Goal: Transaction & Acquisition: Download file/media

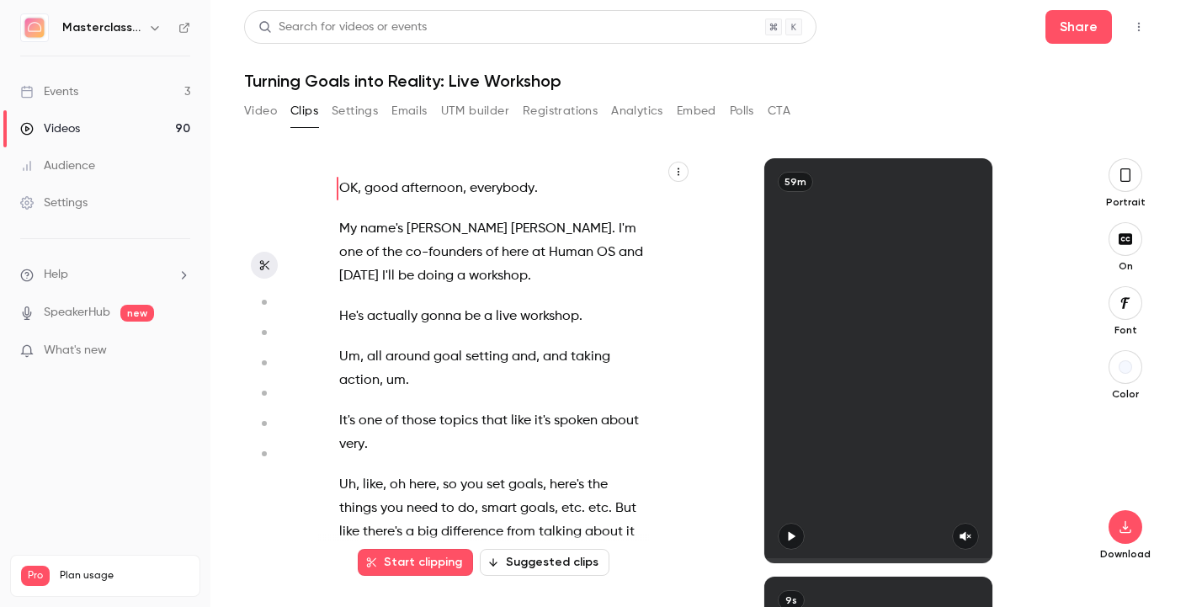
click at [90, 119] on link "Videos 90" at bounding box center [105, 128] width 210 height 37
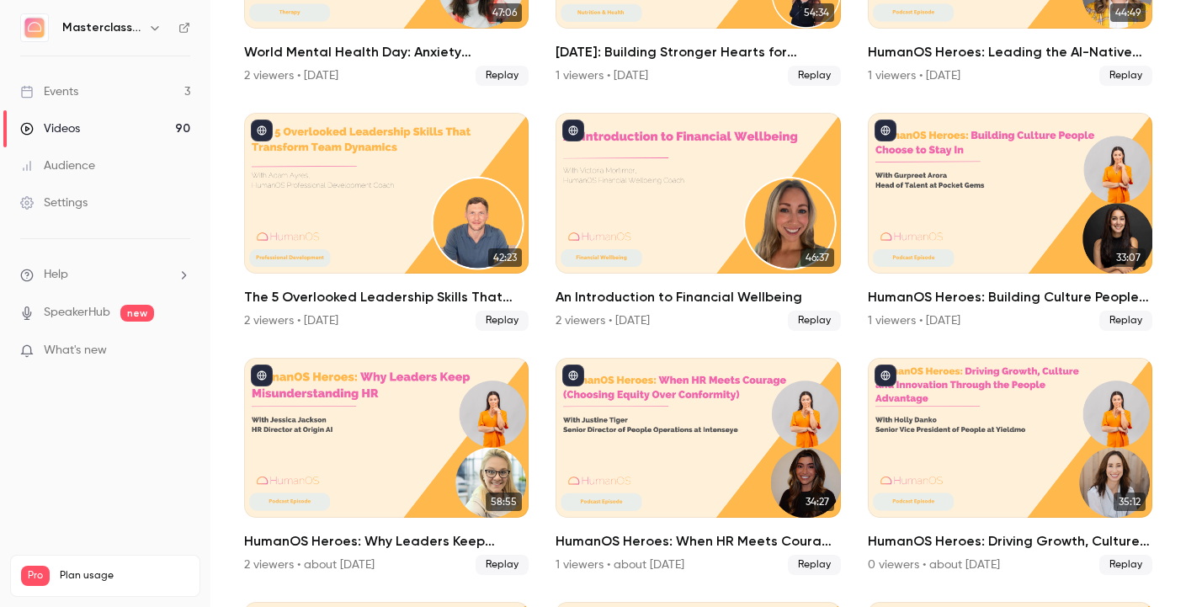
scroll to position [308, 0]
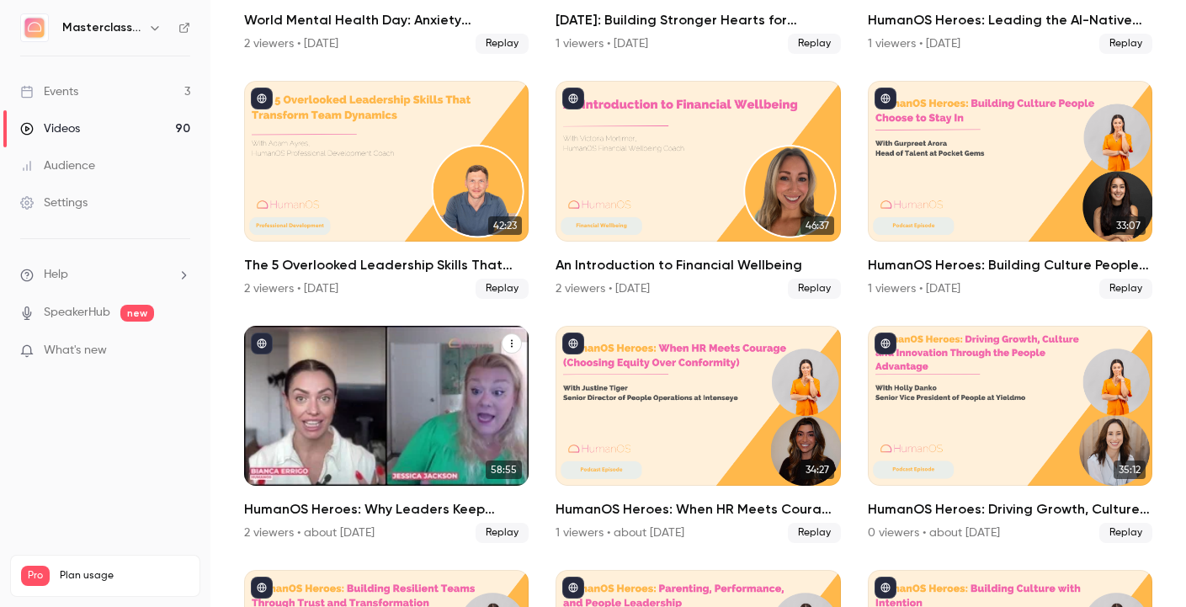
click at [391, 422] on div "HumanOS Heroes: Why Leaders Keep Misunderstanding HR" at bounding box center [386, 406] width 284 height 160
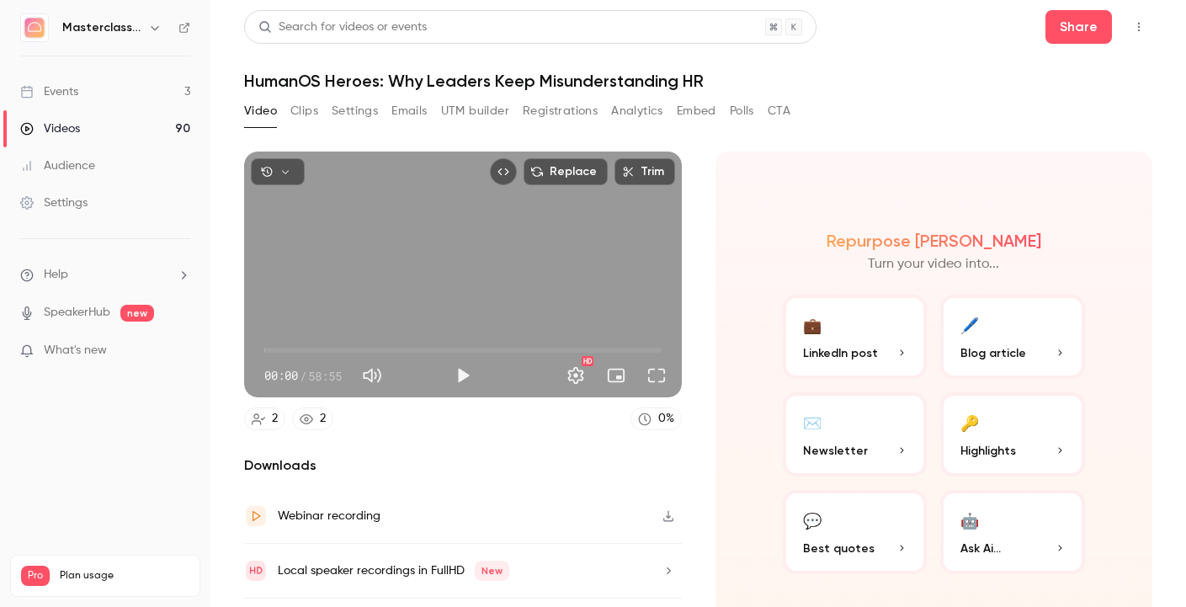
click at [301, 125] on div "Video Clips Settings Emails UTM builder Registrations Analytics Embed Polls CTA" at bounding box center [517, 115] width 546 height 34
click at [298, 109] on button "Clips" at bounding box center [304, 111] width 28 height 27
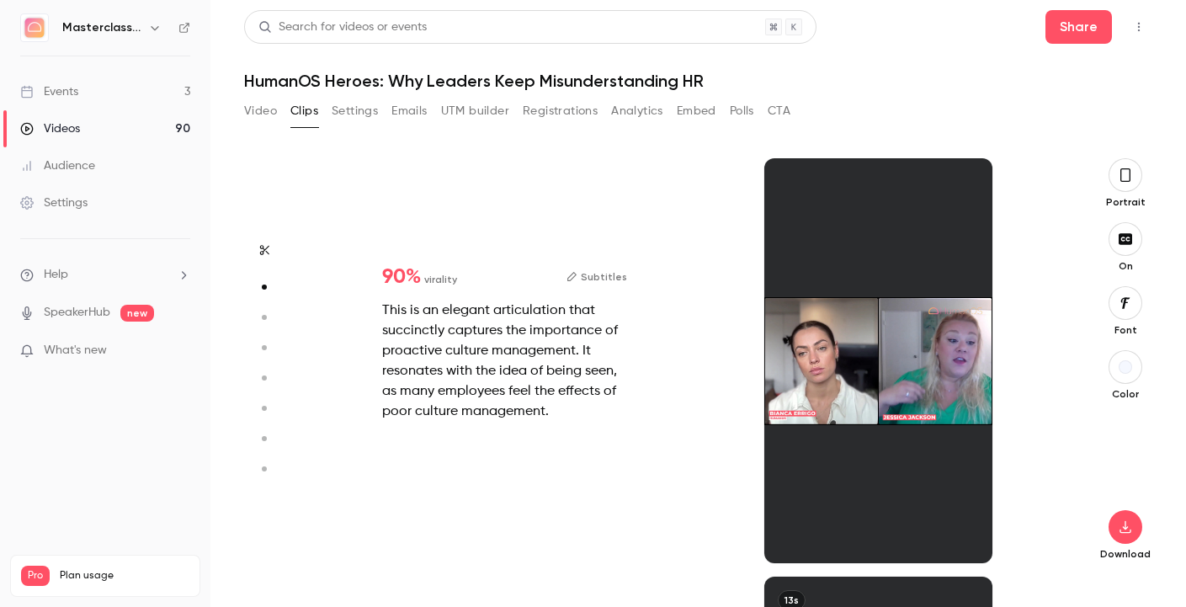
scroll to position [418, 0]
click at [248, 107] on button "Video" at bounding box center [260, 111] width 33 height 27
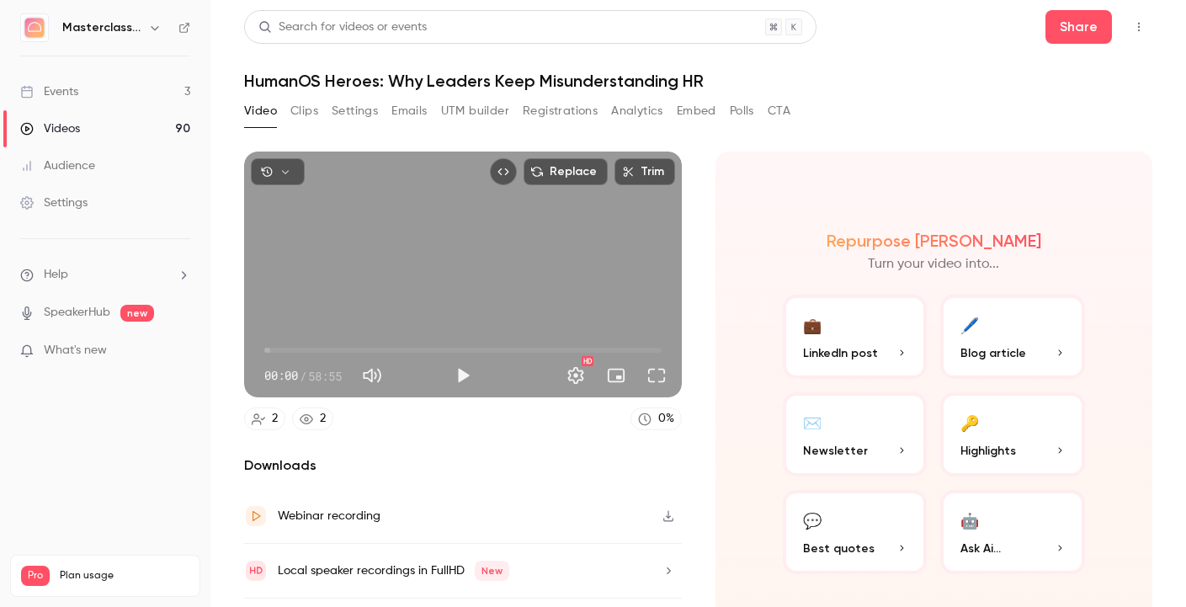
click at [320, 119] on div "Video Clips Settings Emails UTM builder Registrations Analytics Embed Polls CTA" at bounding box center [517, 111] width 546 height 27
click at [308, 114] on button "Clips" at bounding box center [304, 111] width 28 height 27
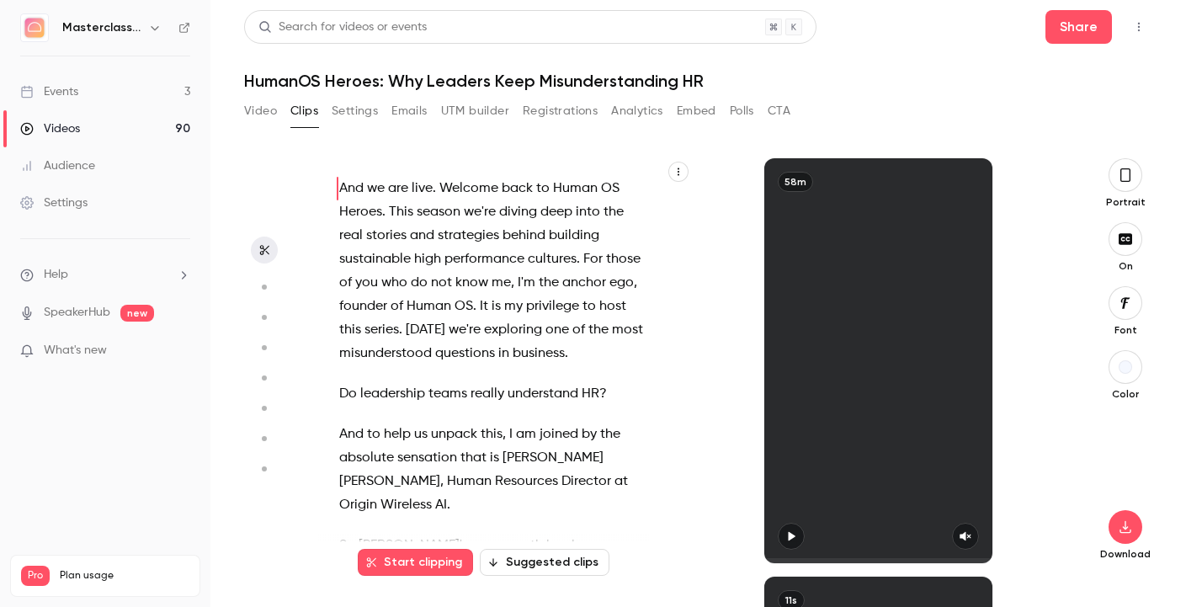
click at [1121, 190] on button "button" at bounding box center [1125, 175] width 34 height 34
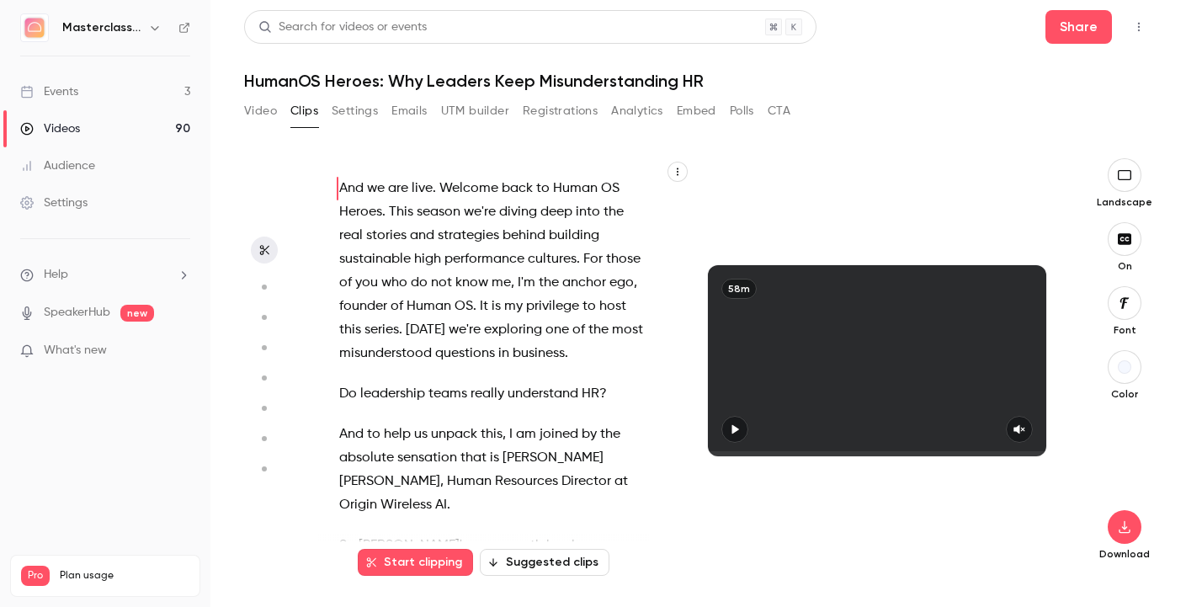
click at [1132, 246] on button "button" at bounding box center [1125, 239] width 34 height 34
click at [735, 425] on icon "button" at bounding box center [734, 429] width 13 height 12
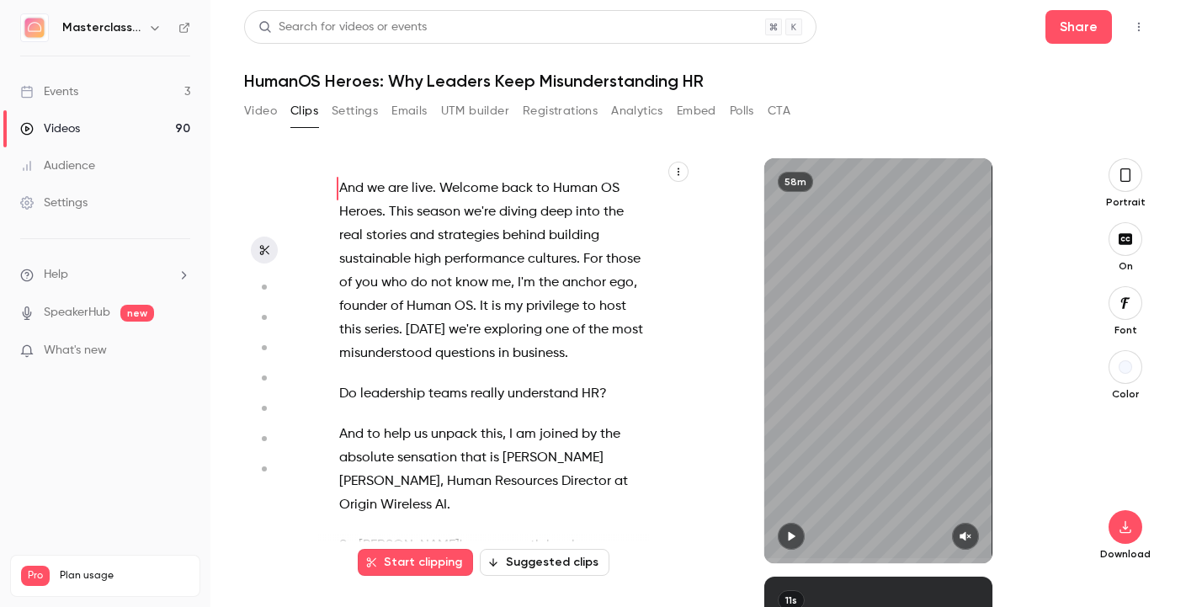
click at [1114, 179] on button "button" at bounding box center [1125, 175] width 34 height 34
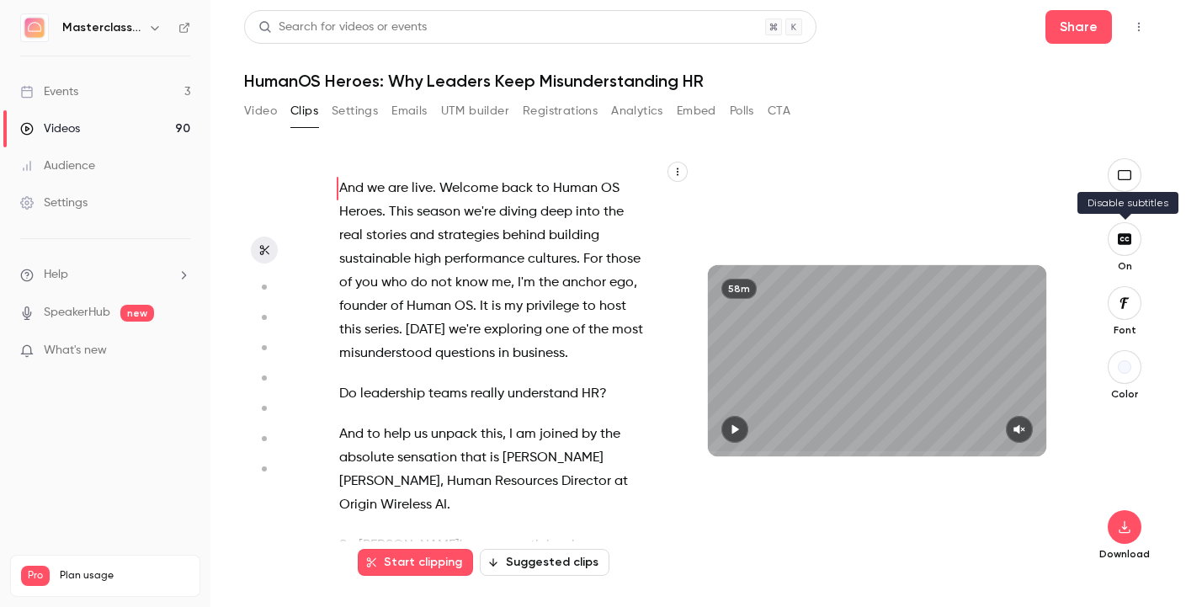
click at [1128, 232] on icon "button" at bounding box center [1124, 238] width 19 height 13
click at [1128, 523] on icon "button" at bounding box center [1124, 526] width 20 height 13
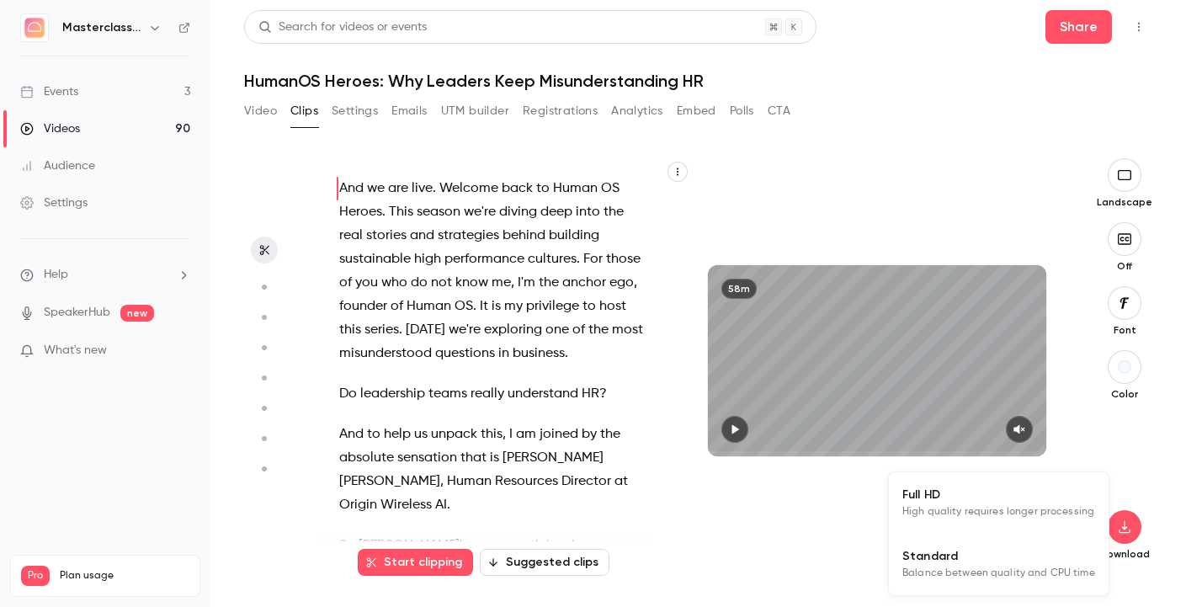
click at [1065, 526] on li "Full HD High quality requires longer processing" at bounding box center [999, 502] width 220 height 61
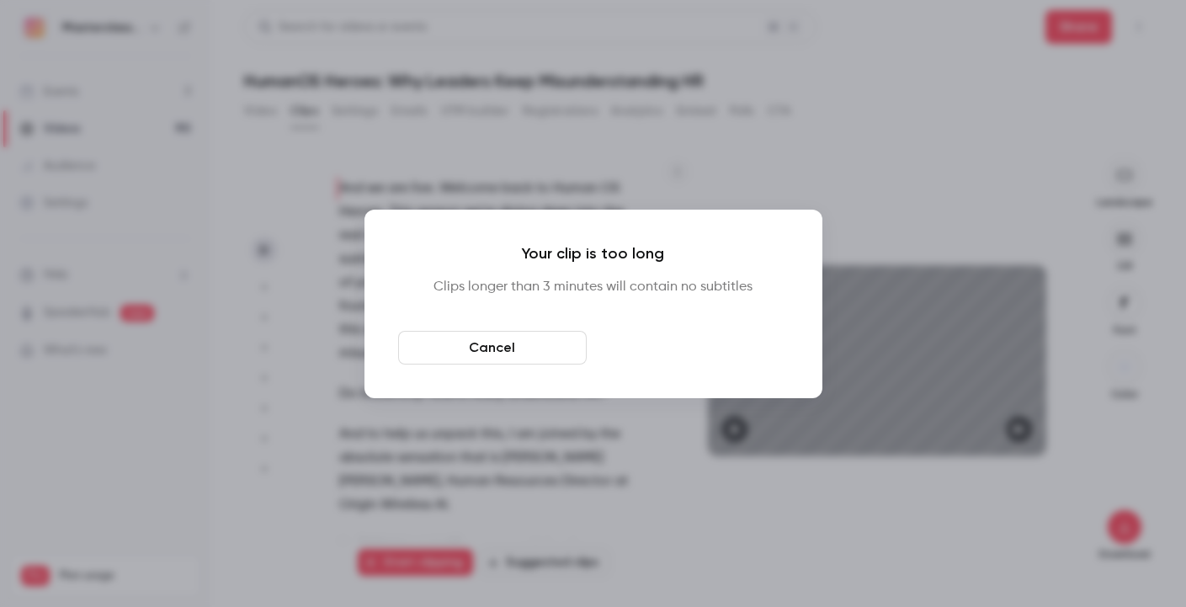
click at [711, 348] on button "Download anyway" at bounding box center [694, 348] width 189 height 34
